Goal: Task Accomplishment & Management: Manage account settings

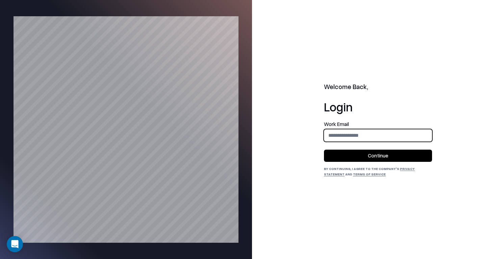
click at [365, 134] on input "email" at bounding box center [379, 135] width 108 height 13
type input "**********"
click at [367, 154] on button "Continue" at bounding box center [378, 155] width 108 height 12
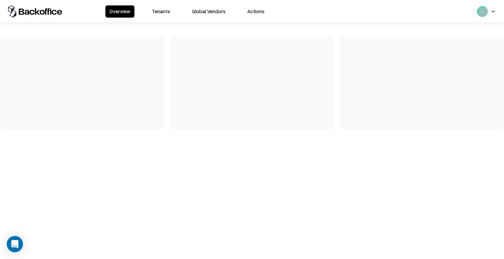
click at [168, 14] on button "Tenants" at bounding box center [161, 11] width 26 height 12
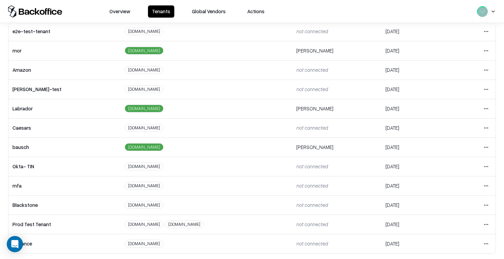
scroll to position [152, 0]
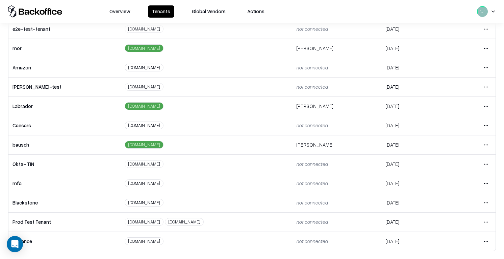
click at [489, 147] on html "Overview Tenants Global Vendors Actions Tenants Add Tenant Tenant name Domain A…" at bounding box center [252, 129] width 504 height 259
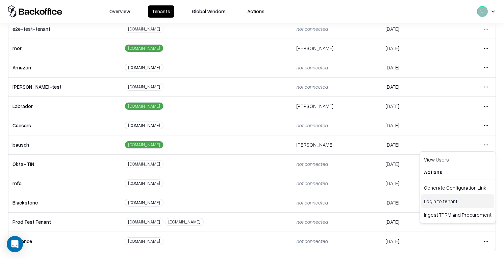
click at [437, 198] on div "Login to tenant" at bounding box center [458, 201] width 73 height 14
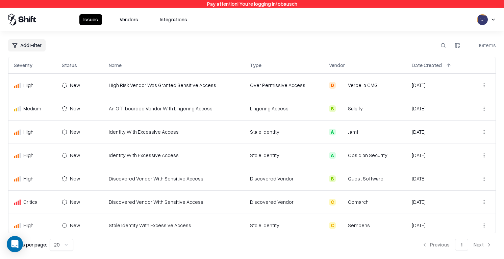
click at [41, 66] on button at bounding box center [39, 65] width 8 height 8
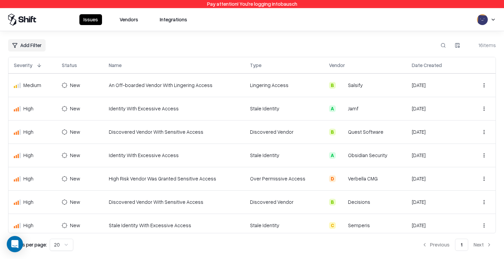
click at [40, 65] on button at bounding box center [39, 65] width 8 height 8
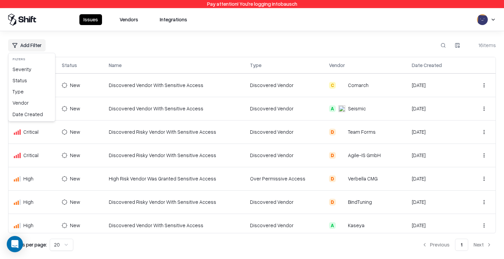
click at [25, 45] on html "Pay attention! You're logging into bausch Issues Vendors Integrations Add Filte…" at bounding box center [252, 129] width 504 height 259
click at [28, 73] on div "Severity" at bounding box center [32, 69] width 44 height 11
click at [31, 46] on html "Pay attention! You're logging into bausch Issues Vendors Integrations Add Filte…" at bounding box center [252, 129] width 504 height 259
click at [32, 70] on div "Severity" at bounding box center [32, 69] width 44 height 11
click at [27, 39] on div "Add Filter 16 items Severity Status Name Type Vendor Date Created Critical New …" at bounding box center [252, 145] width 504 height 228
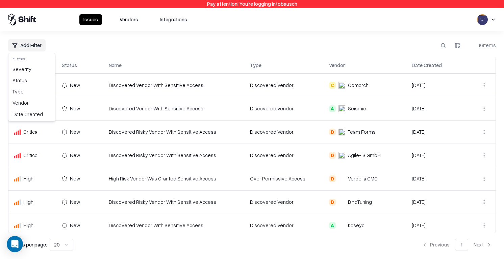
click at [27, 42] on html "Pay attention! You're logging into bausch Issues Vendors Integrations Add Filte…" at bounding box center [252, 129] width 504 height 259
click at [70, 41] on html "Pay attention! You're logging into bausch Issues Vendors Integrations Add Filte…" at bounding box center [252, 129] width 504 height 259
click at [33, 47] on html "Pay attention! You're logging into bausch Issues Vendors Integrations Add Filte…" at bounding box center [252, 129] width 504 height 259
click at [28, 67] on div "Severity" at bounding box center [32, 69] width 44 height 11
click at [74, 48] on div "Add Filter 16 items" at bounding box center [252, 45] width 488 height 12
